Goal: Communication & Community: Answer question/provide support

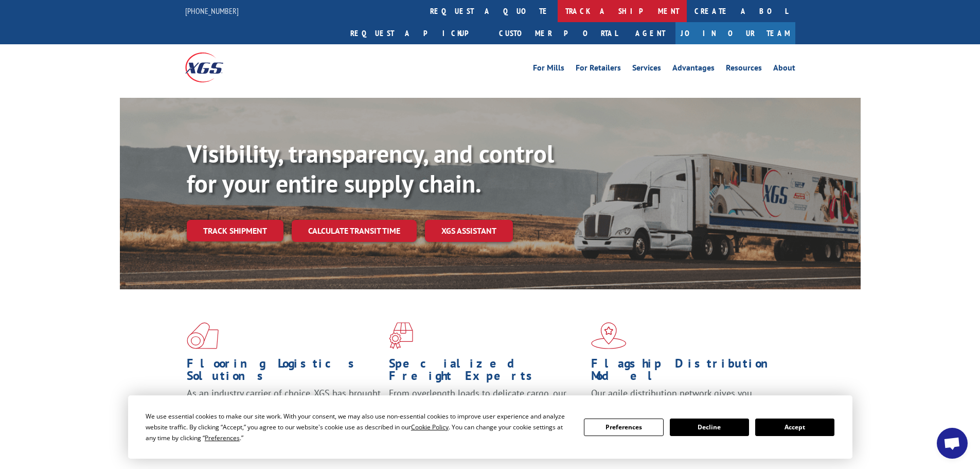
click at [558, 11] on link "track a shipment" at bounding box center [622, 11] width 129 height 22
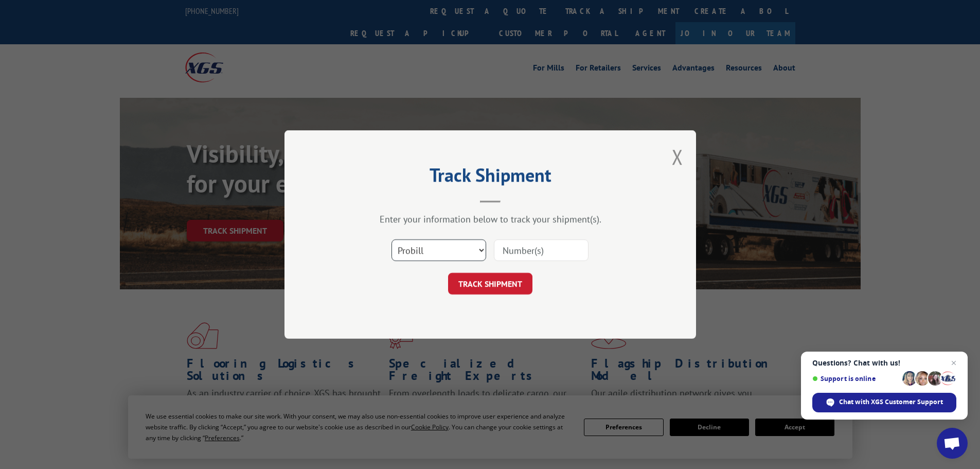
click at [463, 245] on select "Select category... Probill BOL PO" at bounding box center [439, 250] width 95 height 22
select select "po"
click at [392, 239] on select "Select category... Probill BOL PO" at bounding box center [439, 250] width 95 height 22
click at [518, 246] on input at bounding box center [541, 250] width 95 height 22
paste input "74516795"
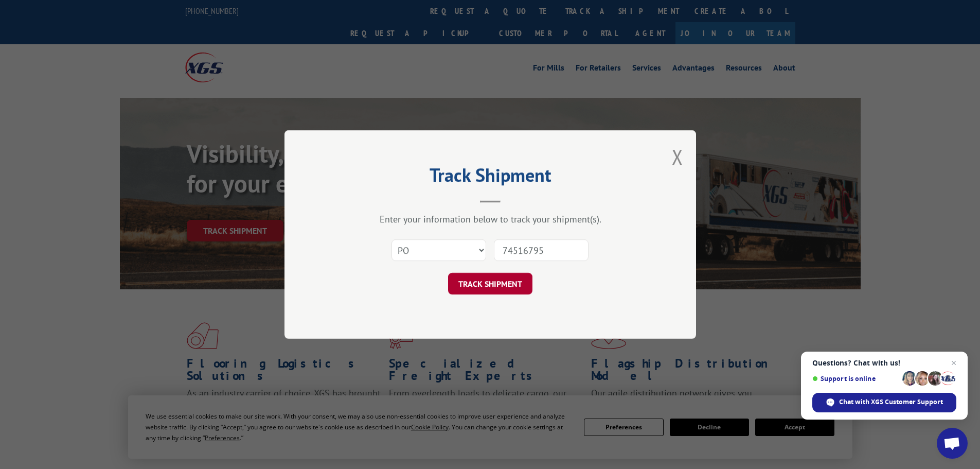
type input "74516795"
click at [509, 285] on button "TRACK SHIPMENT" at bounding box center [490, 284] width 84 height 22
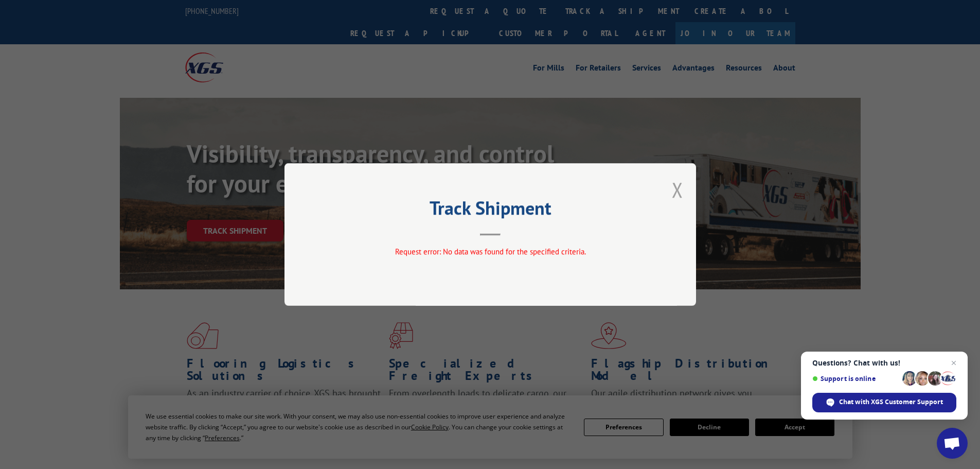
click at [679, 196] on button "Close modal" at bounding box center [677, 189] width 11 height 27
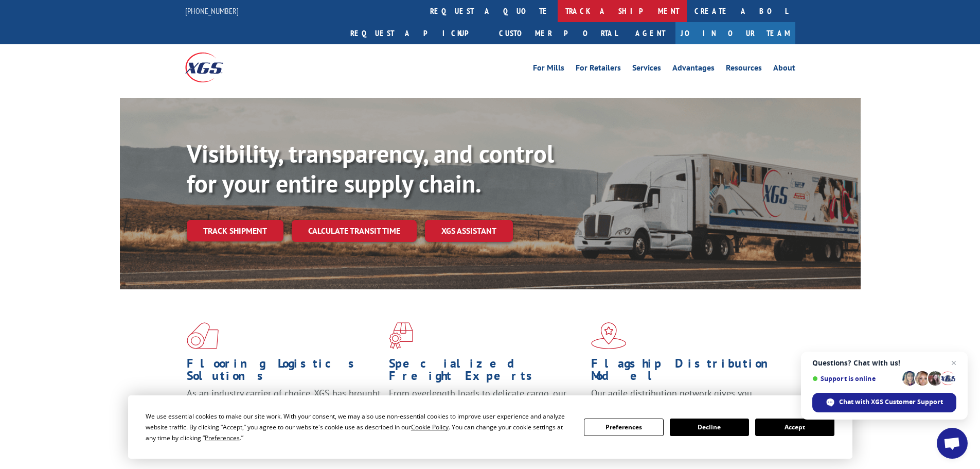
click at [558, 3] on link "track a shipment" at bounding box center [622, 11] width 129 height 22
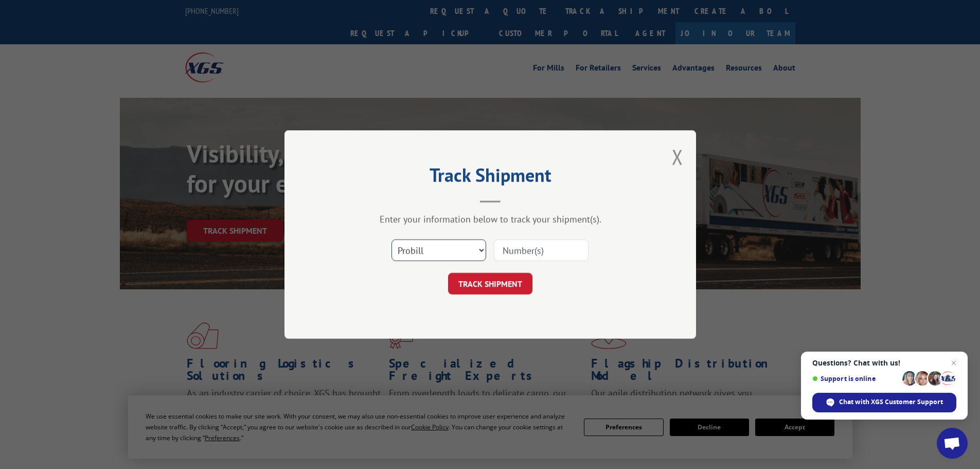
click at [485, 249] on select "Select category... Probill BOL PO" at bounding box center [439, 250] width 95 height 22
select select "po"
click at [392, 239] on select "Select category... Probill BOL PO" at bounding box center [439, 250] width 95 height 22
click at [519, 251] on input at bounding box center [541, 250] width 95 height 22
paste input "74516795"
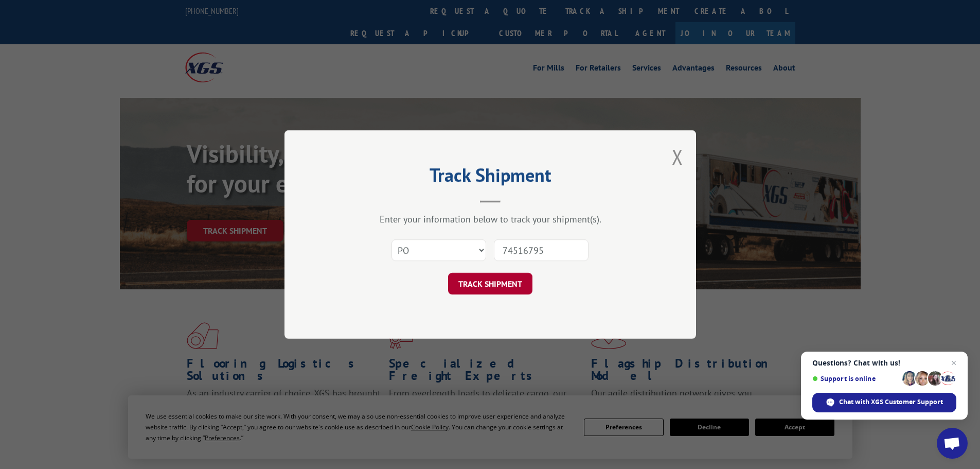
type input "74516795"
click at [496, 284] on button "TRACK SHIPMENT" at bounding box center [490, 284] width 84 height 22
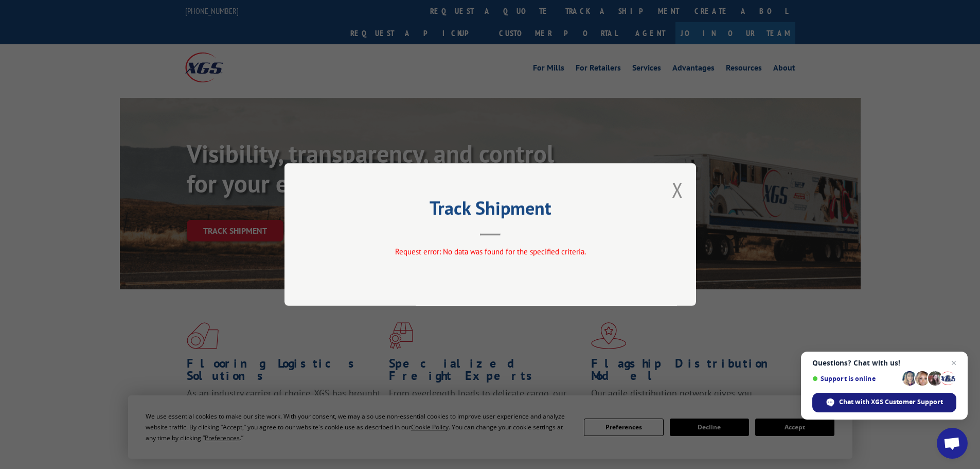
click at [868, 401] on span "Chat with XGS Customer Support" at bounding box center [891, 401] width 104 height 9
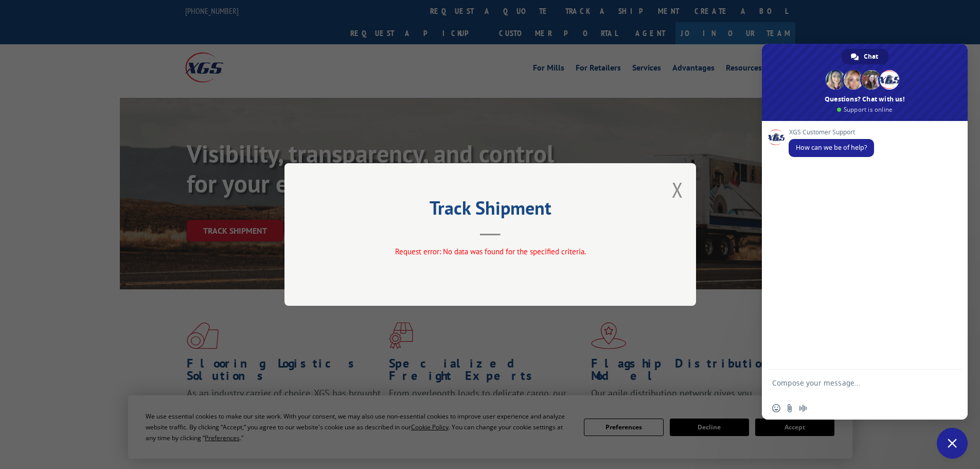
click at [801, 381] on textarea "Compose your message..." at bounding box center [853, 387] width 163 height 19
type textarea "PO 74516795 CAN YOU TELL IF THIS PO HAS SHIP?"
click at [952, 382] on span "Send" at bounding box center [950, 383] width 8 height 8
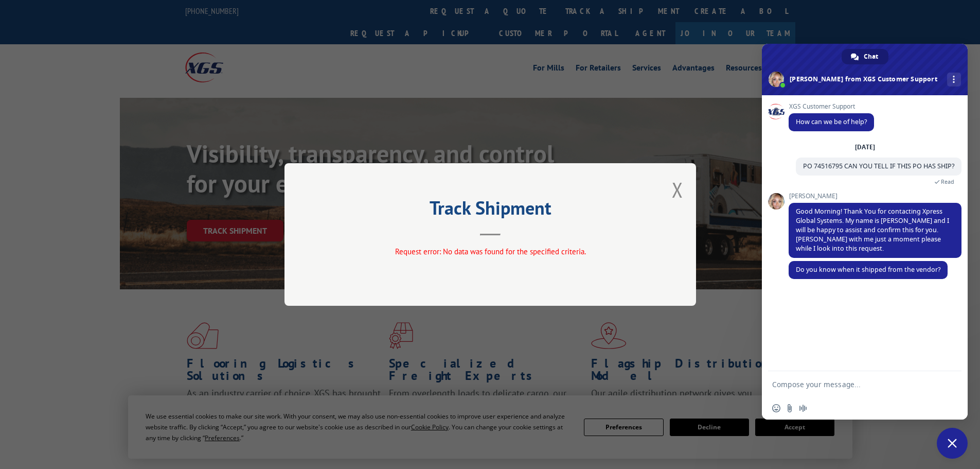
click at [795, 383] on textarea "Compose your message..." at bounding box center [853, 384] width 163 height 9
type textarea "i"
click at [829, 386] on textarea "Compose your message..." at bounding box center [853, 384] width 163 height 9
type textarea "Looks like it was delayed and I don't have a PRO or BOL just the PO"
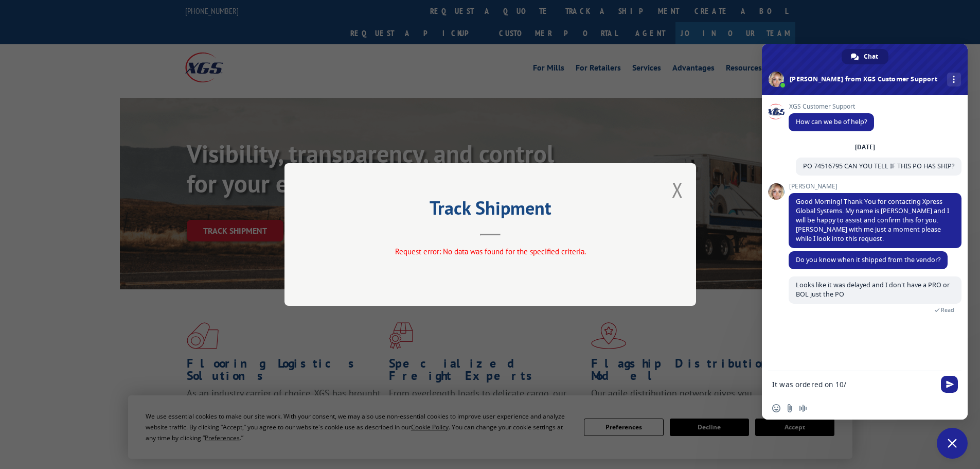
type textarea "It was ordered on 10/8"
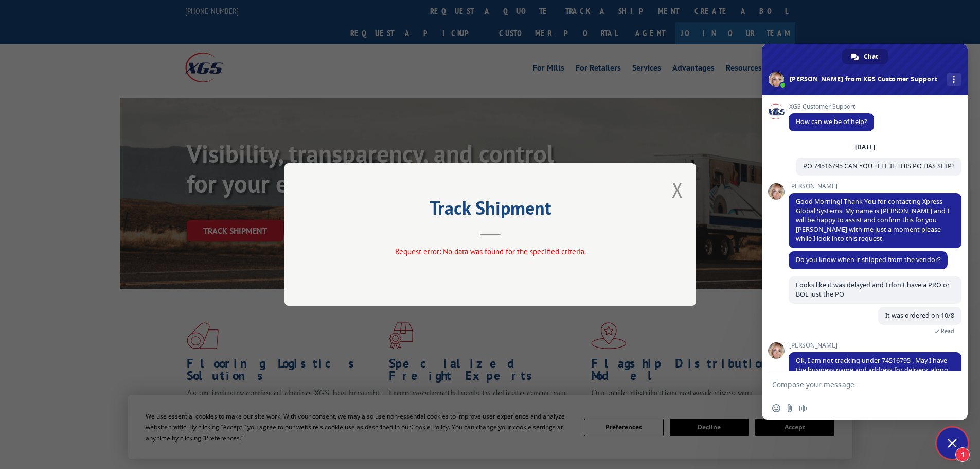
scroll to position [48, 0]
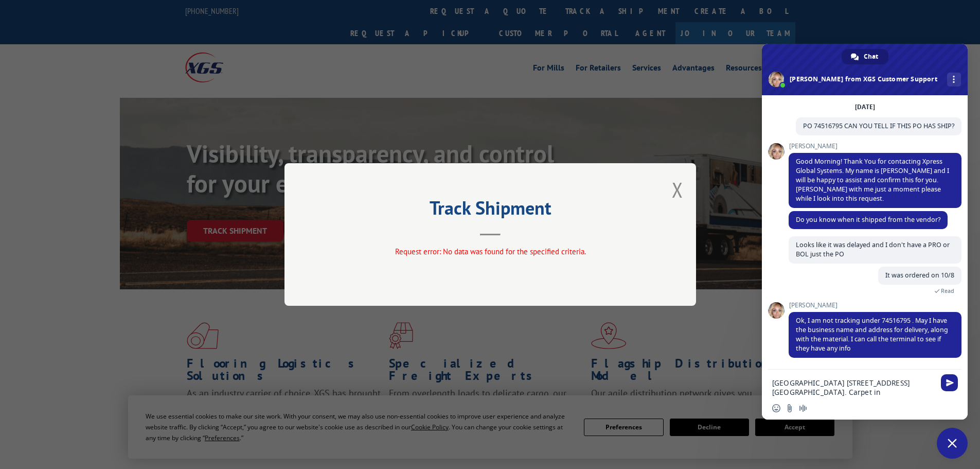
paste textarea "0703D-22-12INTERNET #304998479 S/o Mcd, Inc. (Carpet)[PERSON_NAME] - Druid - Be…"
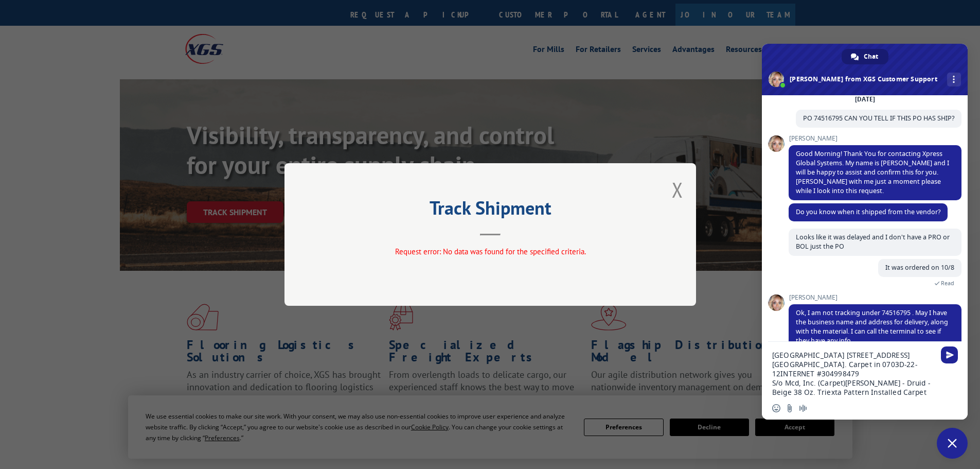
scroll to position [0, 0]
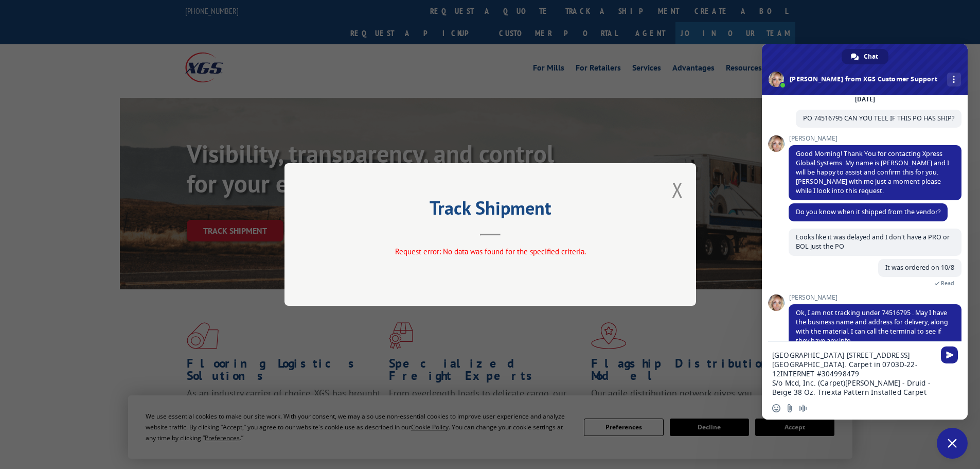
click at [894, 365] on textarea "[GEOGRAPHIC_DATA] [STREET_ADDRESS] [GEOGRAPHIC_DATA]. Carpet in 0703D-22-12INTE…" at bounding box center [853, 373] width 163 height 46
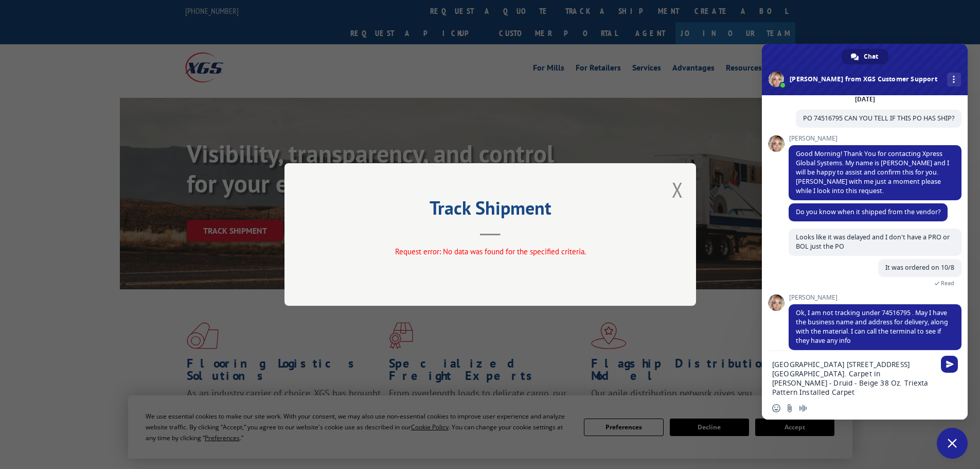
paste textarea "0703D-22-12"
type textarea "[GEOGRAPHIC_DATA] [STREET_ADDRESS] [GEOGRAPHIC_DATA]. Carpet in [PERSON_NAME] -…"
click at [947, 365] on span "Send" at bounding box center [950, 364] width 8 height 8
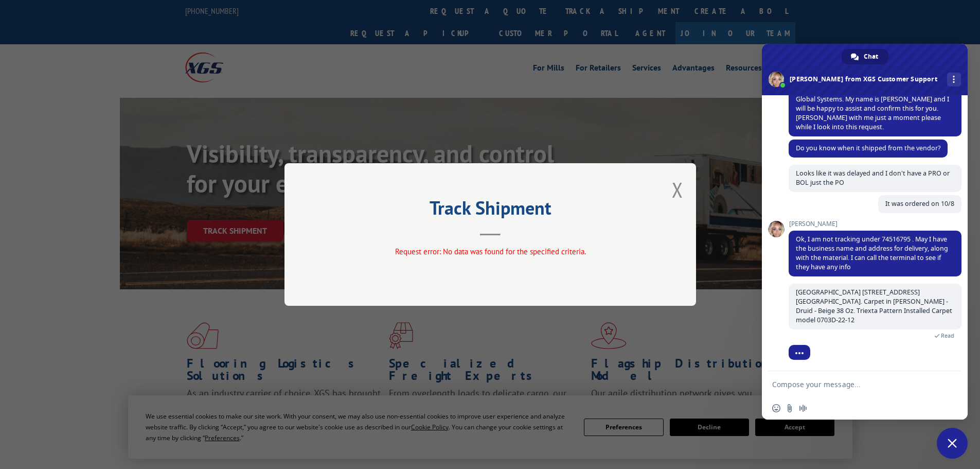
scroll to position [136, 0]
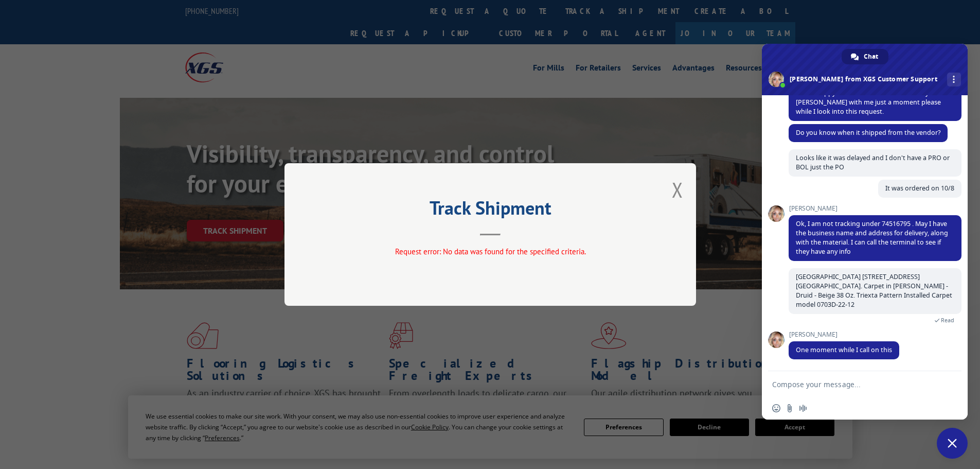
click at [779, 387] on textarea "Compose your message..." at bounding box center [853, 384] width 163 height 9
type textarea "thank you so much"
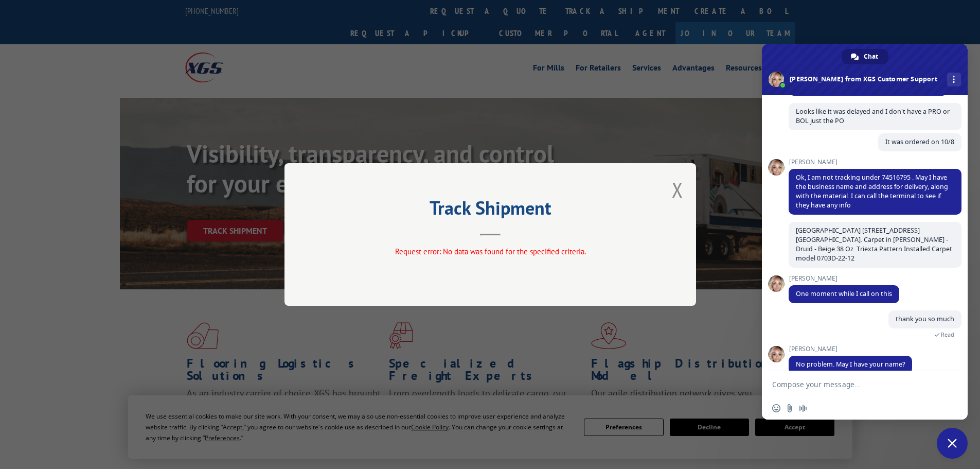
scroll to position [197, 0]
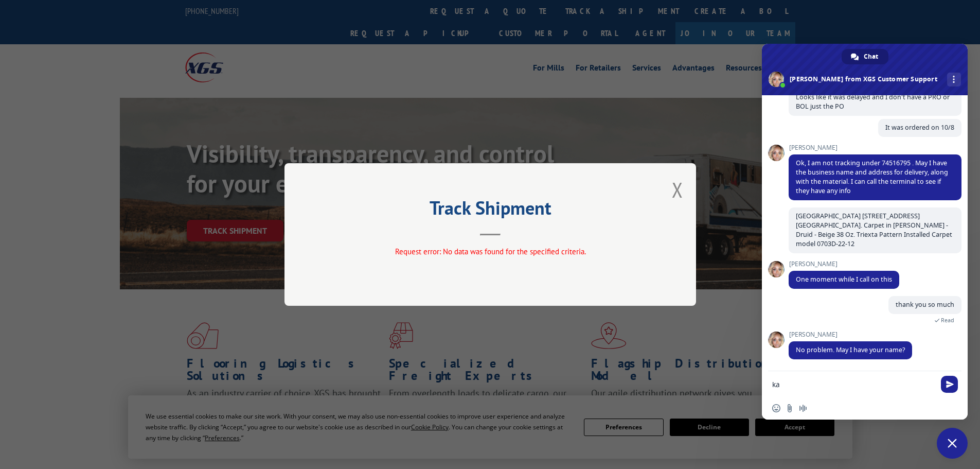
type textarea "k"
type textarea "[PERSON_NAME]"
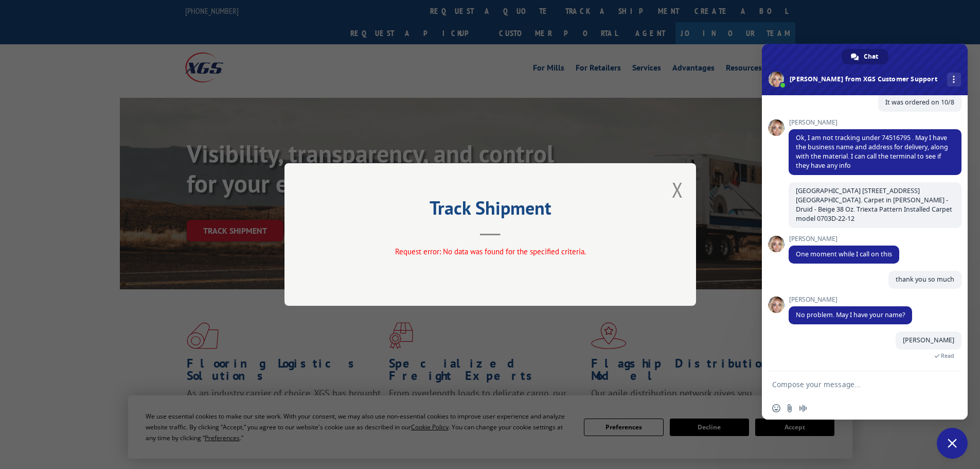
scroll to position [258, 0]
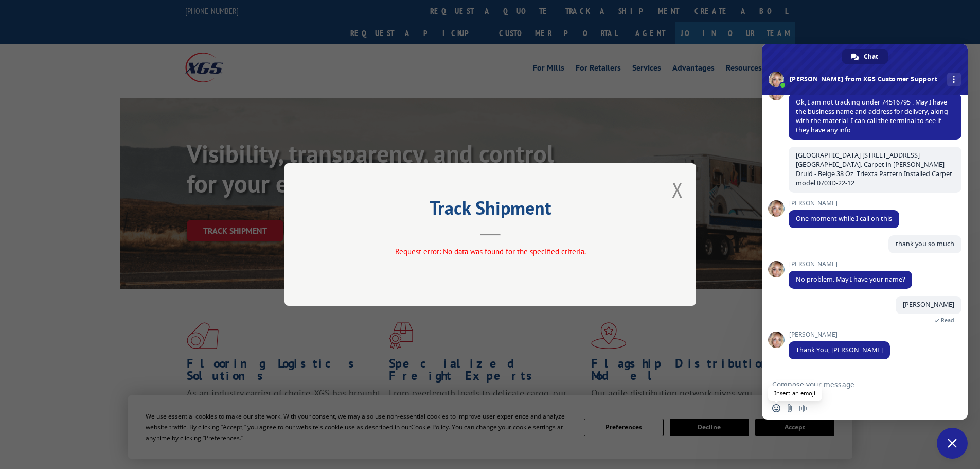
click at [775, 409] on span "Insert an emoji" at bounding box center [776, 408] width 8 height 8
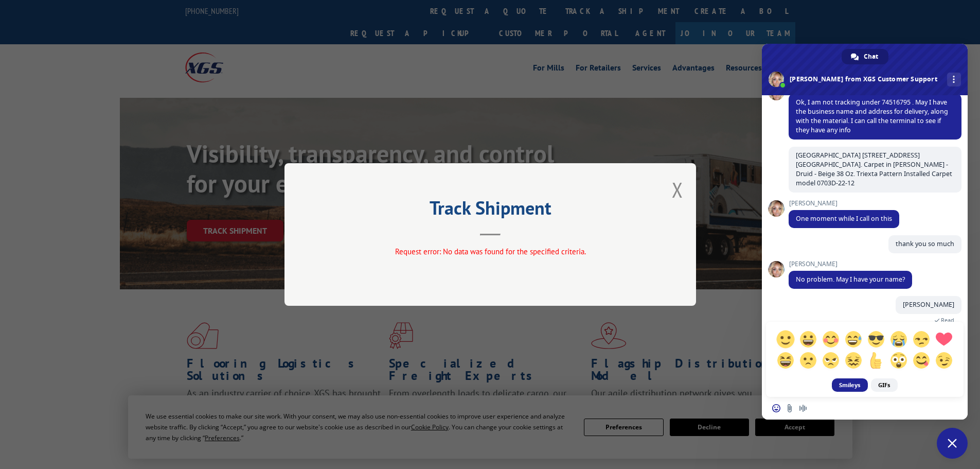
click at [788, 338] on span at bounding box center [785, 339] width 18 height 18
type textarea ":)"
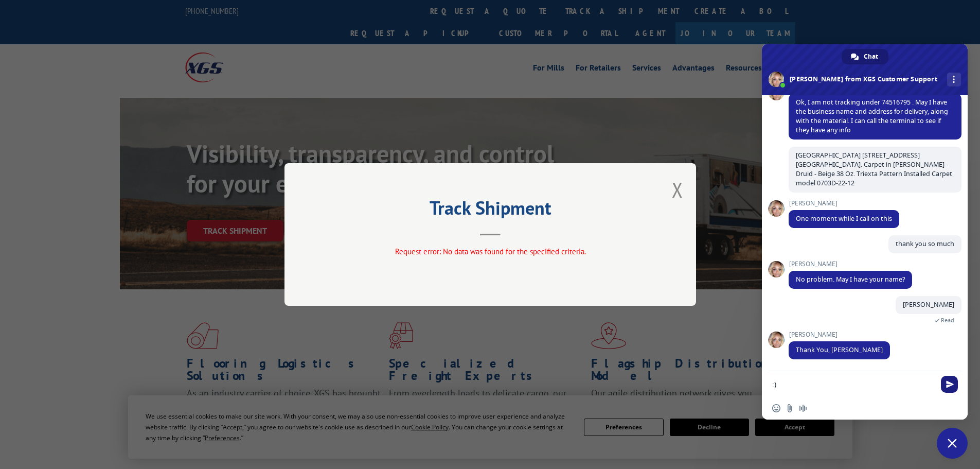
click at [948, 386] on span "Send" at bounding box center [950, 384] width 8 height 8
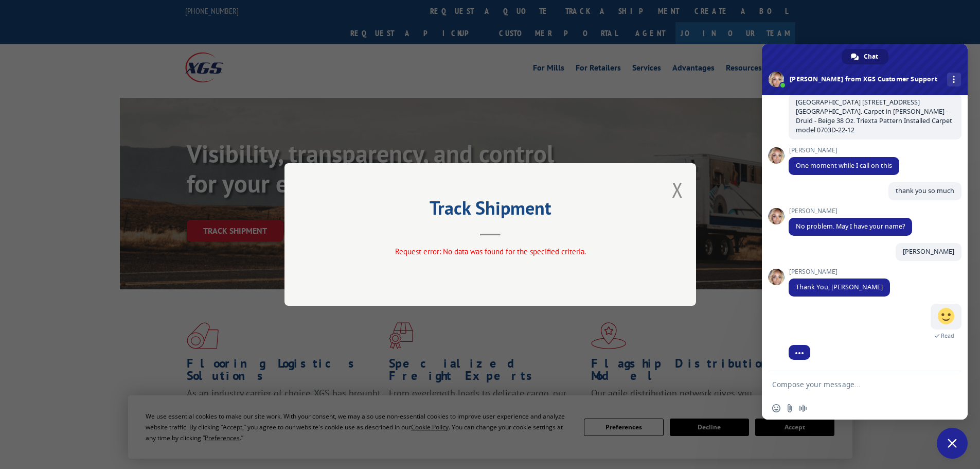
scroll to position [354, 0]
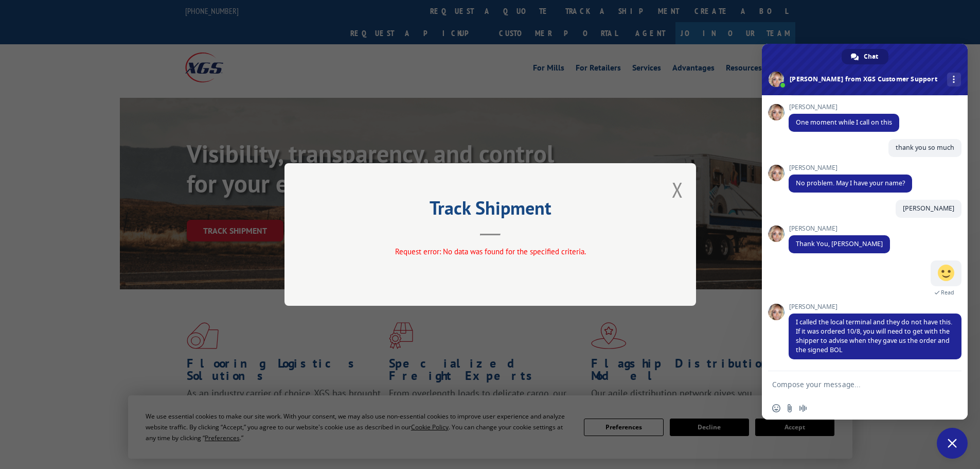
click at [785, 384] on textarea "Compose your message..." at bounding box center [853, 384] width 163 height 9
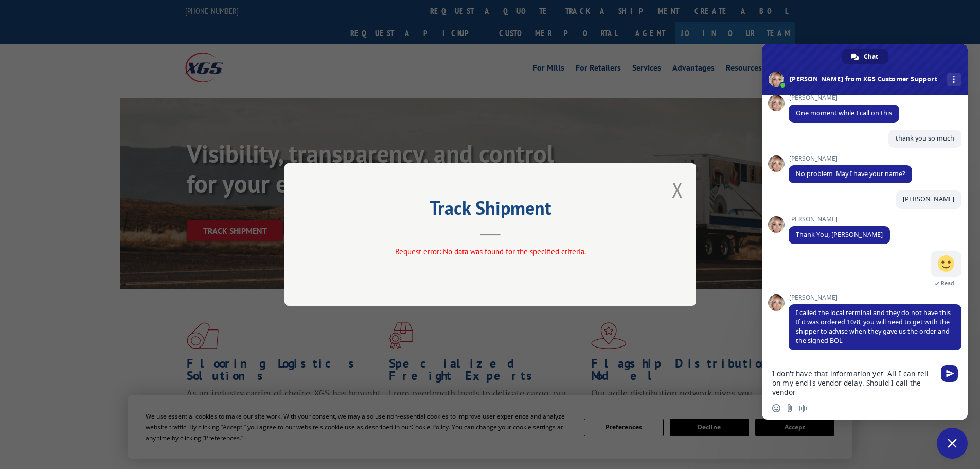
type textarea "I don't have that information yet. All I can tell on my end is vendor delay. Sh…"
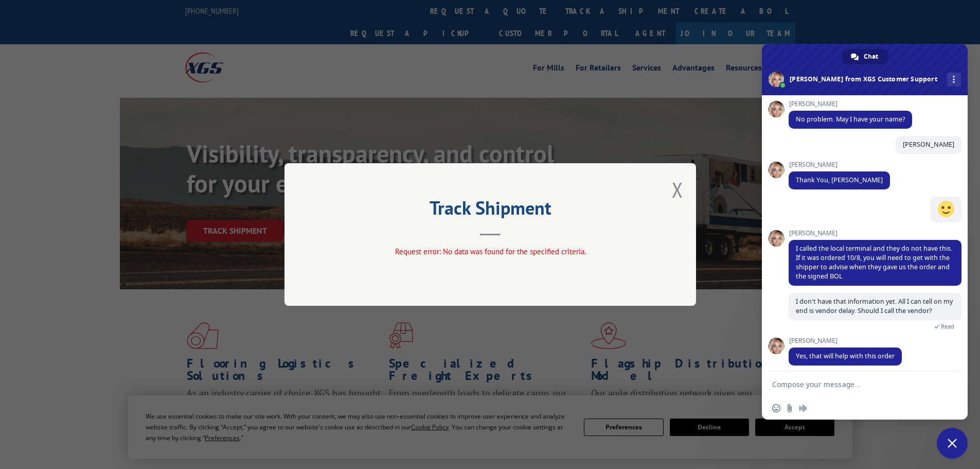
scroll to position [424, 0]
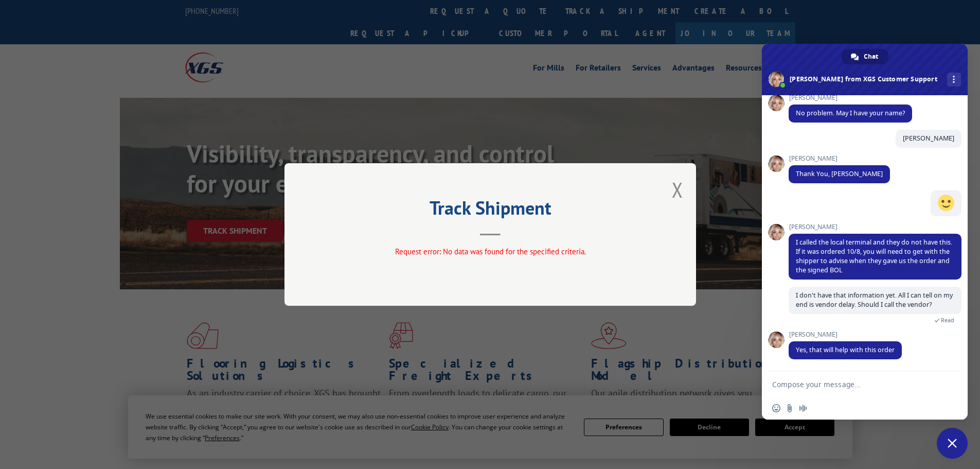
click at [811, 381] on textarea "Compose your message..." at bounding box center [853, 384] width 163 height 9
type textarea "Thank you for your time"
click at [946, 383] on span "Send" at bounding box center [950, 384] width 8 height 8
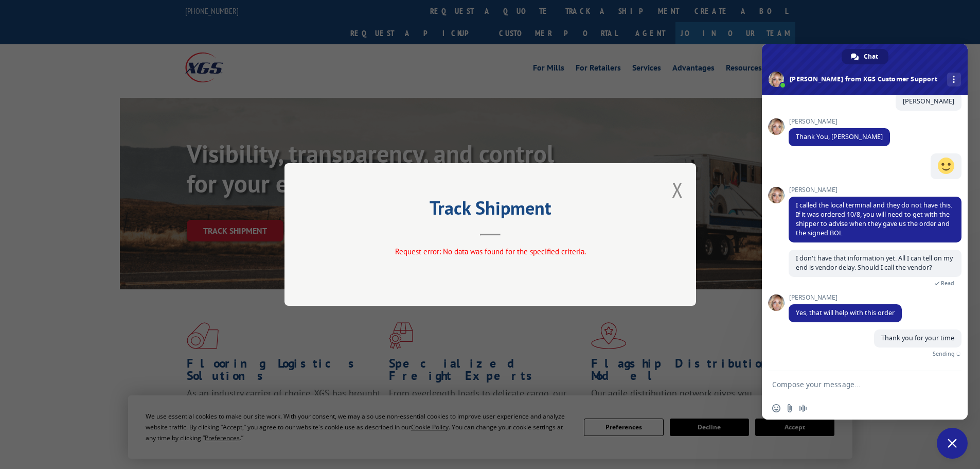
scroll to position [449, 0]
